Goal: Task Accomplishment & Management: Complete application form

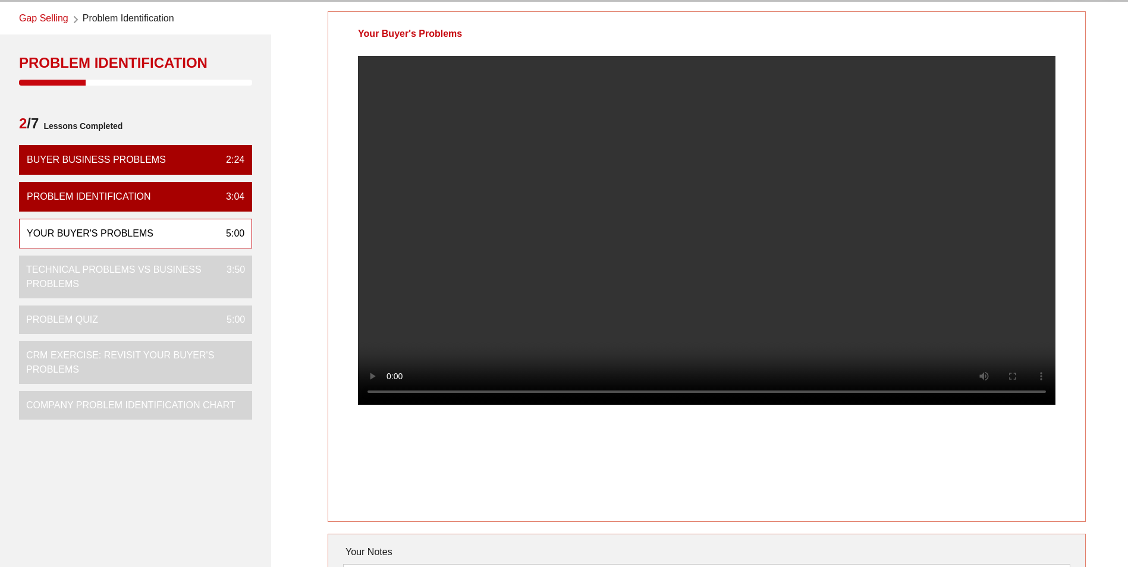
scroll to position [59, 0]
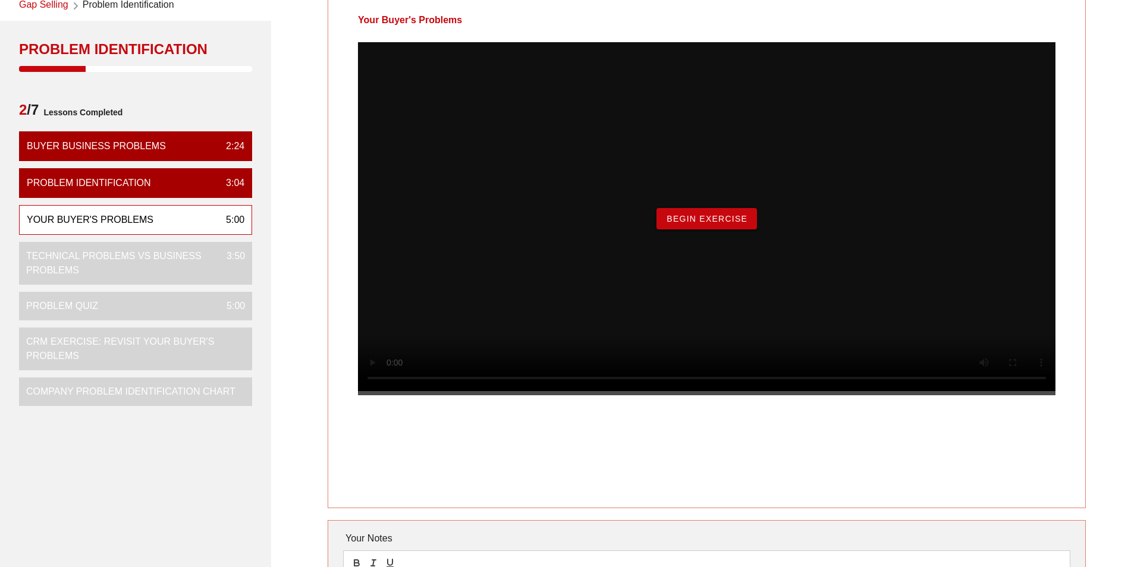
click at [700, 224] on span "Begin Exercise" at bounding box center [706, 219] width 81 height 10
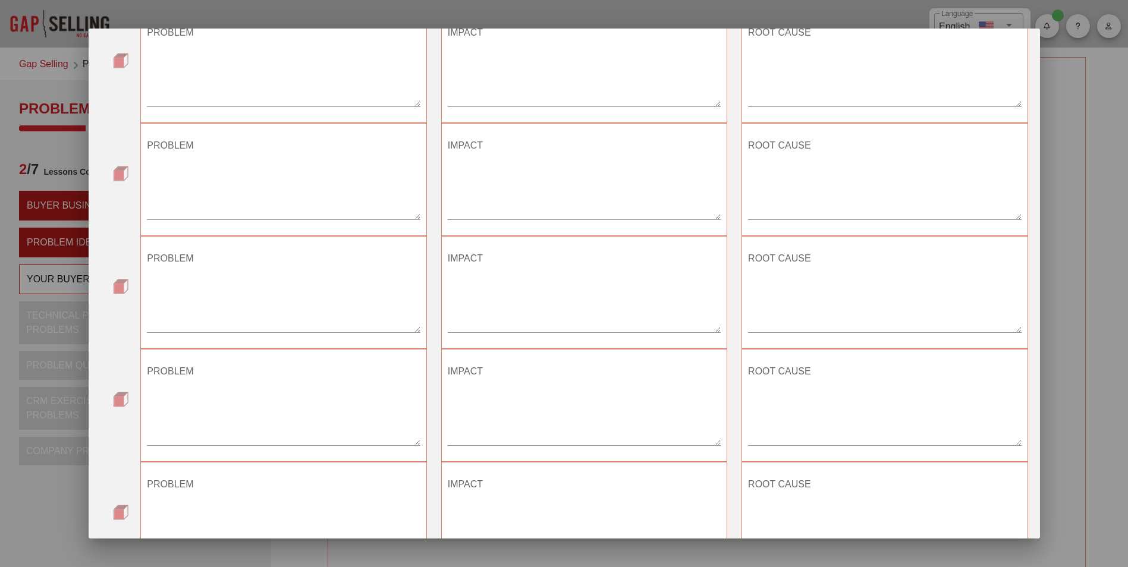
scroll to position [0, 0]
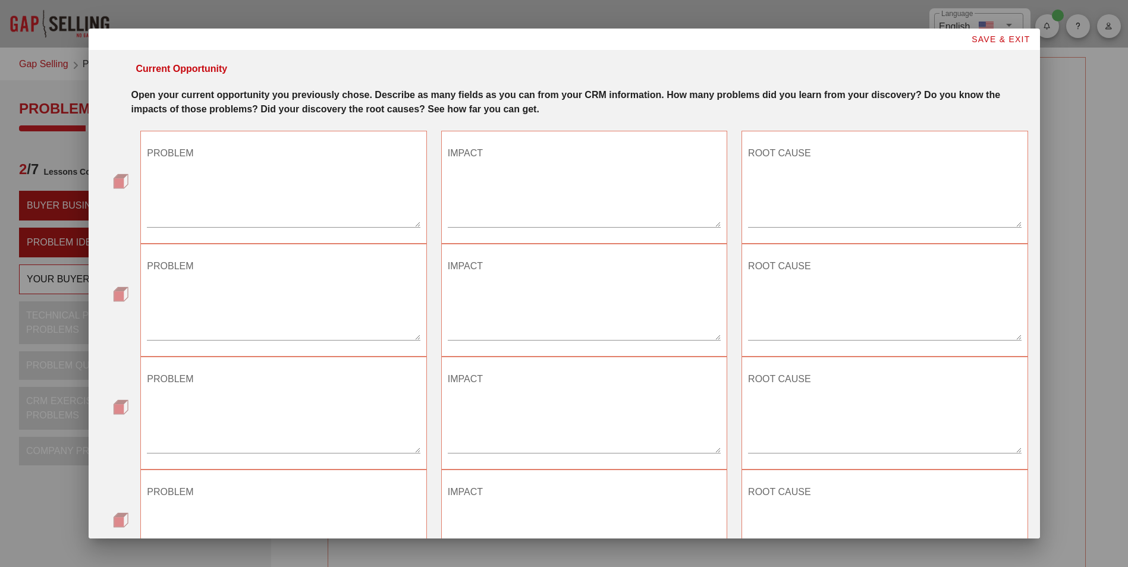
click at [193, 216] on textarea "PROBLEM" at bounding box center [283, 185] width 273 height 83
type textarea "machine break downs"
click at [179, 290] on textarea "PROBLEM" at bounding box center [283, 298] width 273 height 83
type textarea "c"
type textarea "cost of loss time"
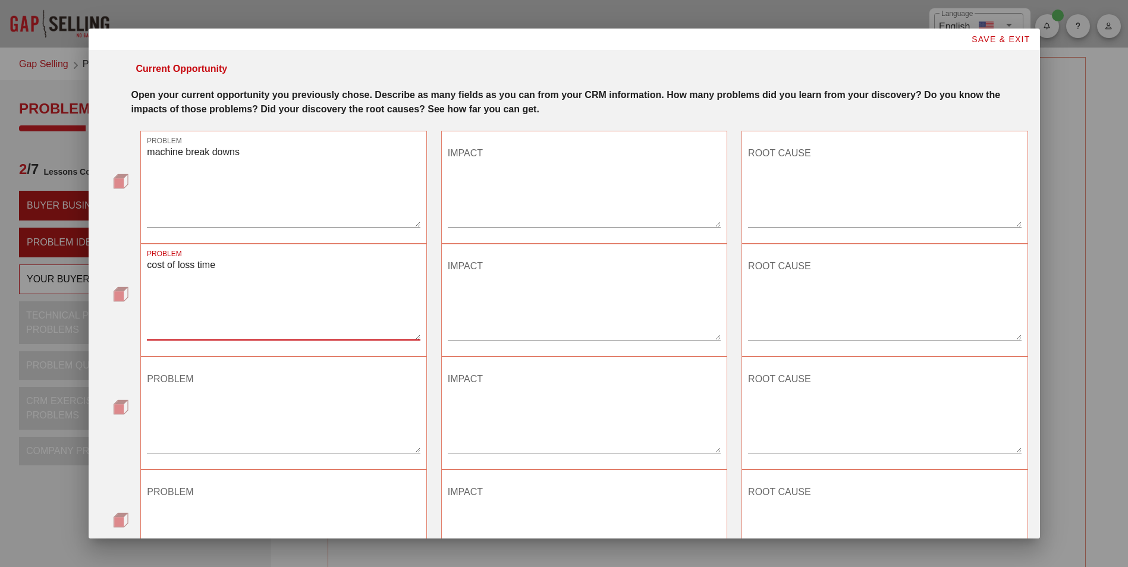
click at [300, 428] on textarea "PROBLEM" at bounding box center [283, 411] width 273 height 83
type textarea "c"
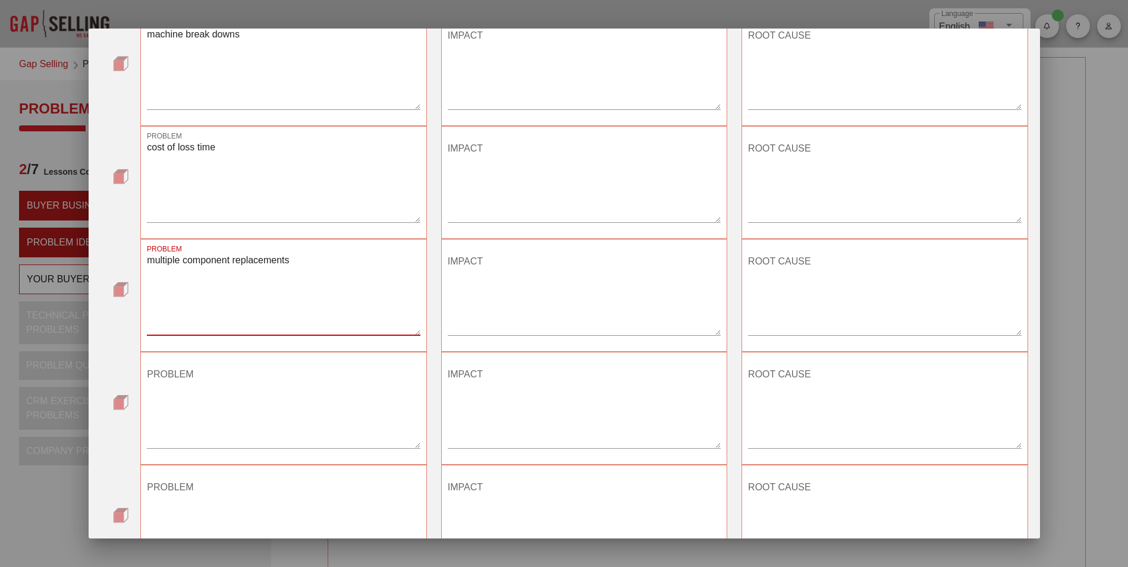
scroll to position [119, 0]
type textarea "multiple component replacements"
click at [271, 414] on textarea "PROBLEM" at bounding box center [283, 405] width 273 height 83
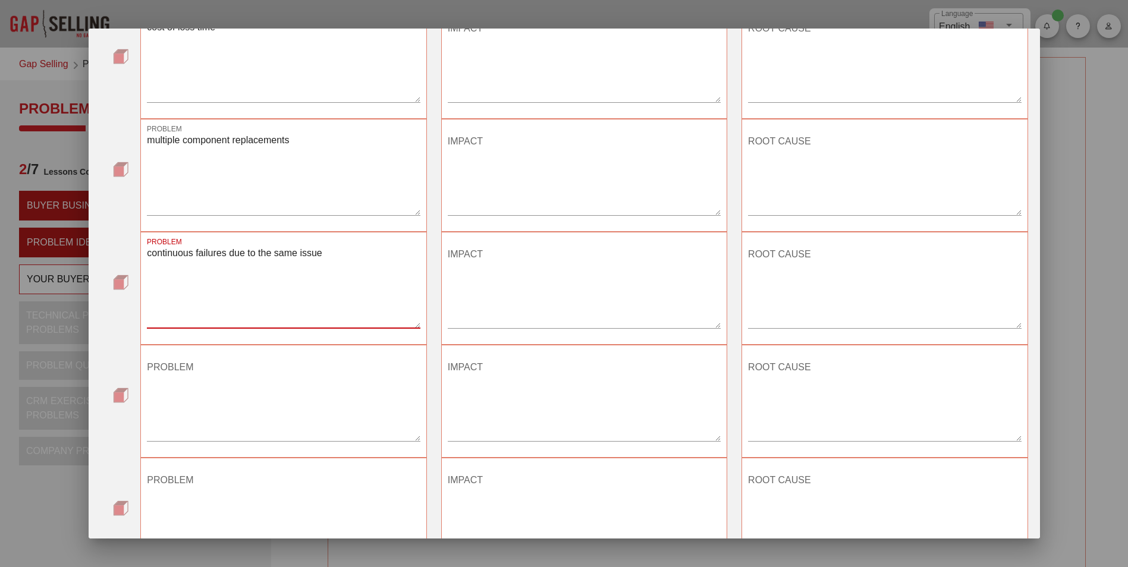
type textarea "continuous failures due to the same issue"
click at [288, 411] on textarea "PROBLEM" at bounding box center [283, 399] width 273 height 83
click at [321, 425] on textarea "PROBLEM" at bounding box center [283, 399] width 273 height 83
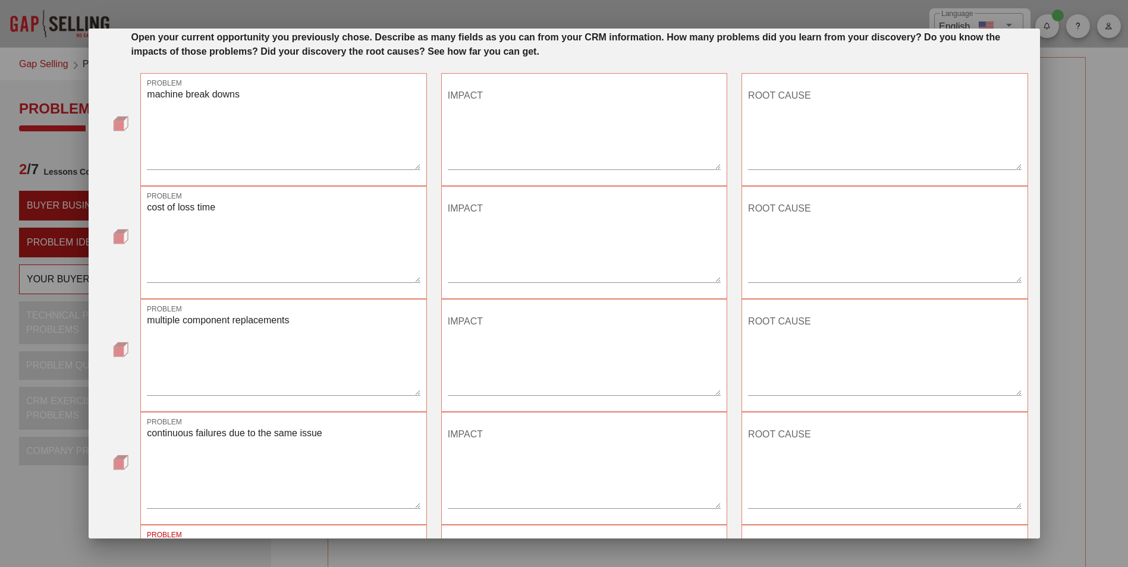
scroll to position [0, 0]
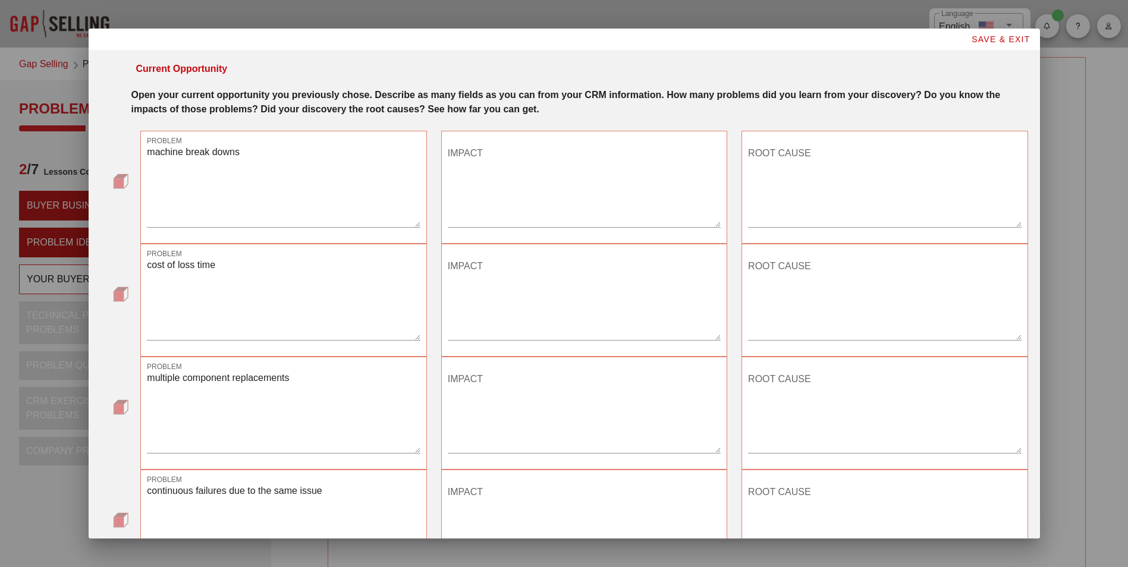
click at [976, 39] on span "SAVE & EXIT" at bounding box center [1000, 39] width 59 height 10
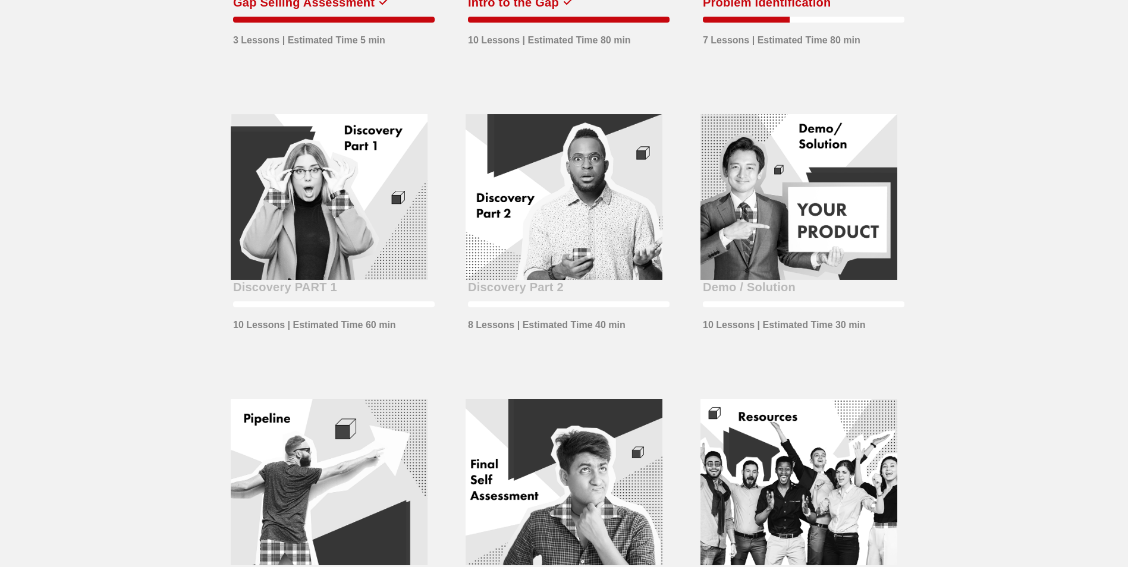
scroll to position [297, 0]
